Goal: Check status: Verify the current state of an ongoing process or item

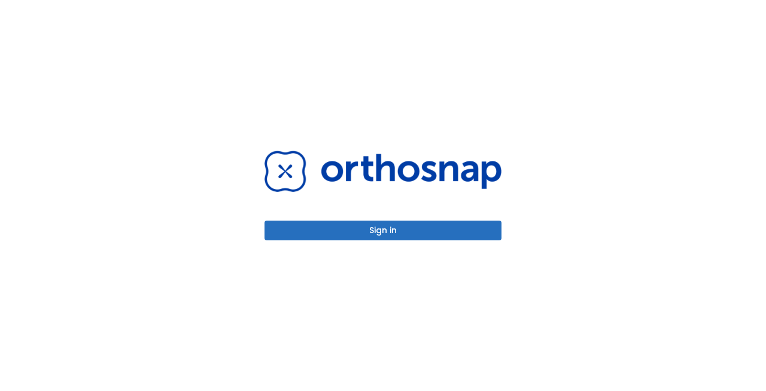
click at [380, 231] on button "Sign in" at bounding box center [382, 231] width 237 height 20
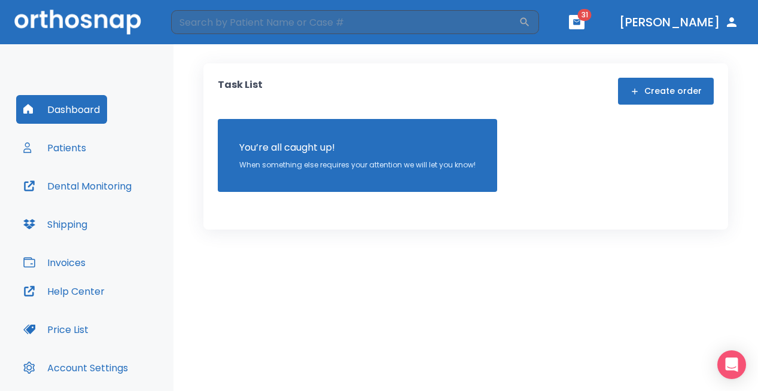
click at [67, 149] on button "Patients" at bounding box center [54, 147] width 77 height 29
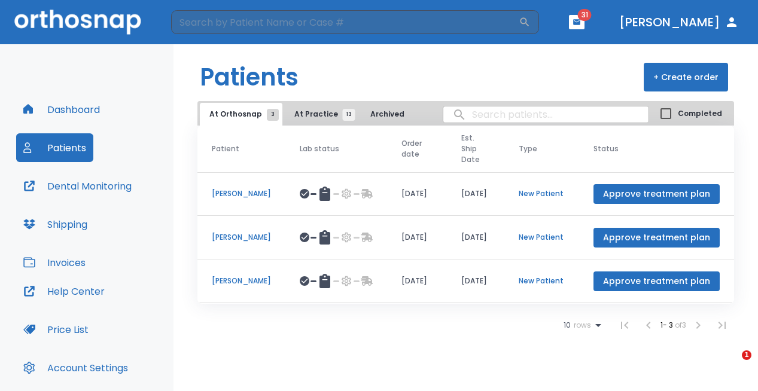
click at [312, 116] on span "At Practice 13" at bounding box center [321, 114] width 54 height 11
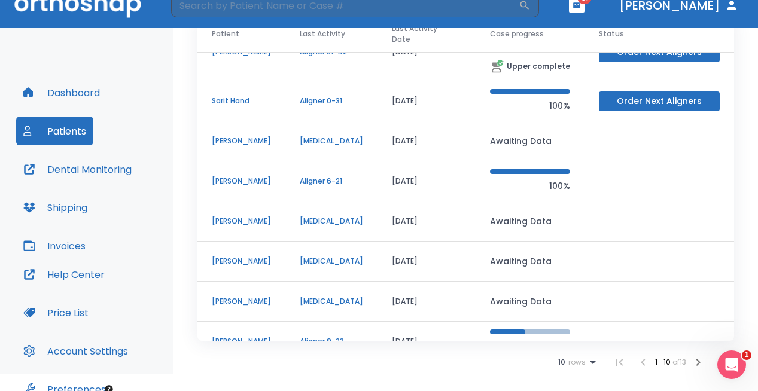
scroll to position [130, 0]
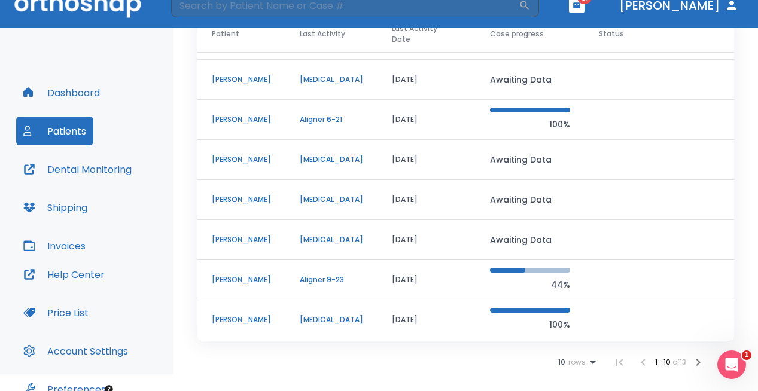
click at [244, 278] on p "[PERSON_NAME]" at bounding box center [241, 280] width 59 height 11
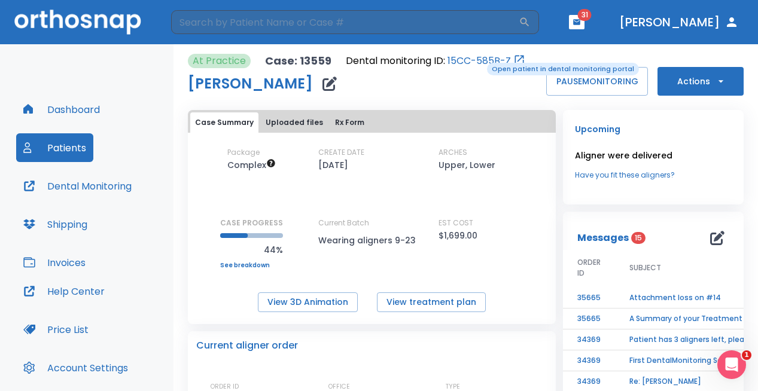
click at [479, 62] on link "15CC-585B-Z" at bounding box center [478, 61] width 63 height 14
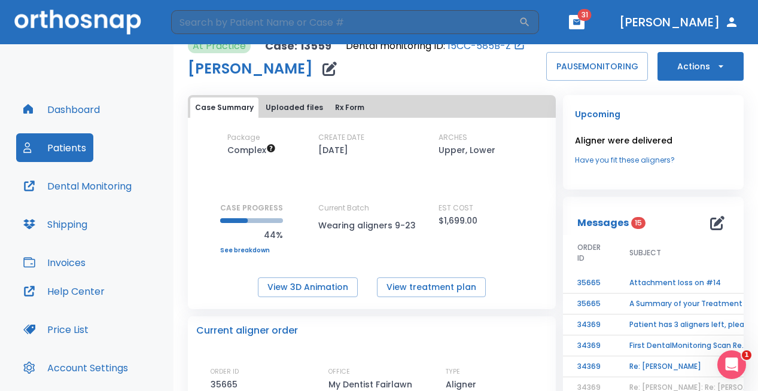
scroll to position [16, 0]
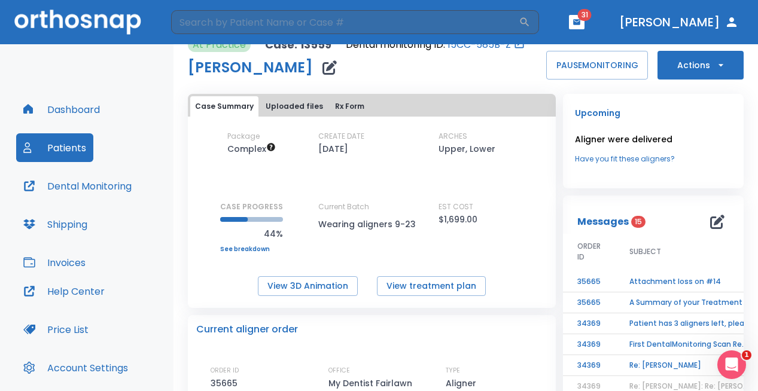
click at [718, 67] on button "Actions" at bounding box center [700, 65] width 86 height 29
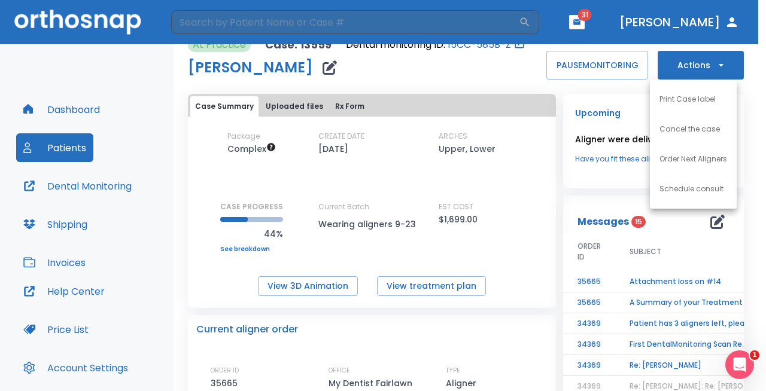
click at [497, 94] on div at bounding box center [383, 195] width 766 height 391
